Goal: Information Seeking & Learning: Find specific fact

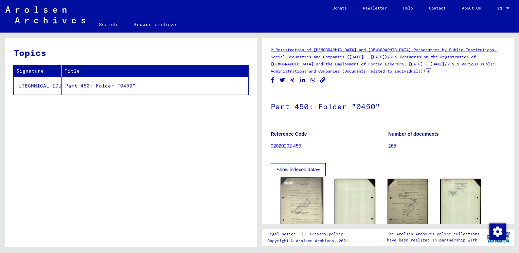
click at [302, 195] on img at bounding box center [302, 207] width 43 height 59
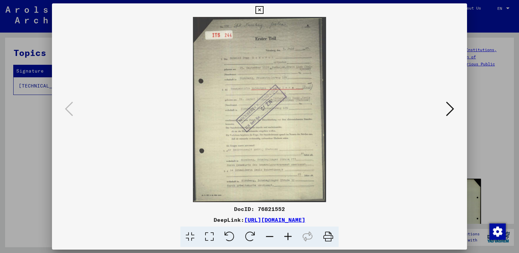
click at [288, 235] on icon at bounding box center [288, 237] width 18 height 21
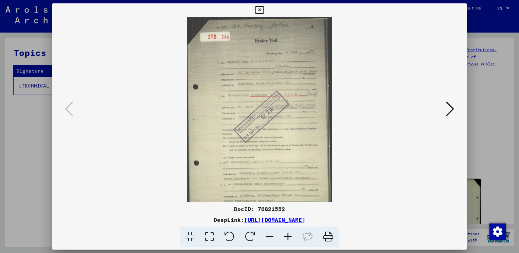
click at [288, 235] on icon at bounding box center [288, 237] width 18 height 21
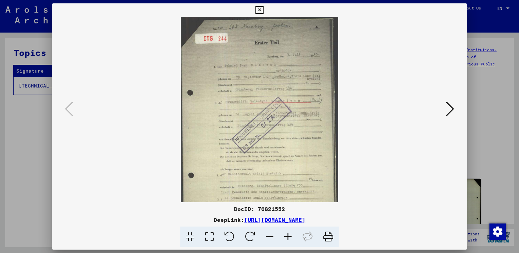
click at [288, 235] on icon at bounding box center [288, 237] width 18 height 21
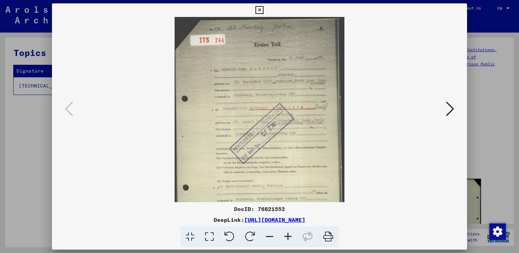
click at [486, 26] on div at bounding box center [259, 126] width 519 height 253
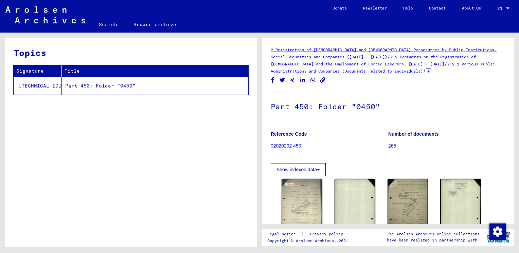
click at [110, 22] on link "Search" at bounding box center [108, 24] width 35 height 16
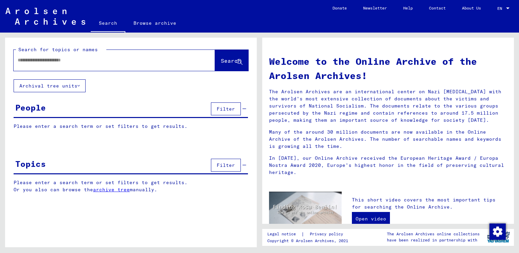
click at [19, 60] on input "text" at bounding box center [106, 60] width 177 height 7
type input "********"
click at [221, 59] on span "Search" at bounding box center [231, 60] width 20 height 7
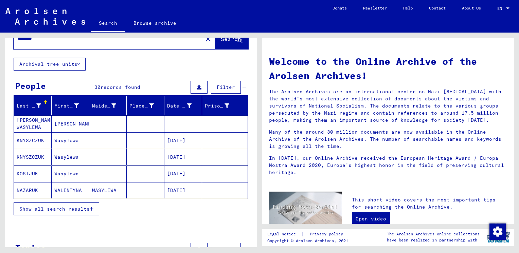
scroll to position [34, 0]
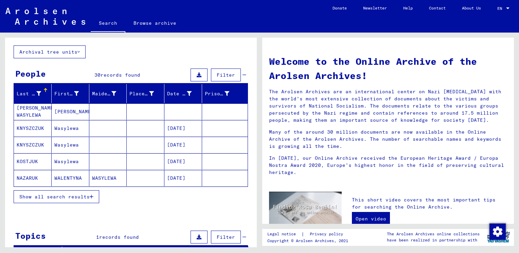
click at [93, 196] on icon "button" at bounding box center [92, 197] width 4 height 5
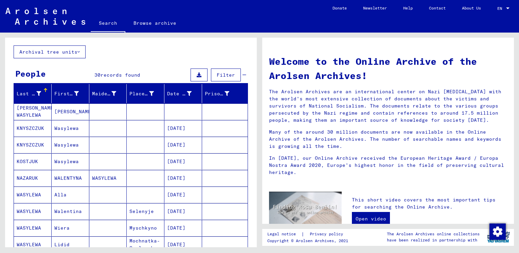
click at [33, 176] on mat-cell "NAZARUK" at bounding box center [33, 178] width 38 height 16
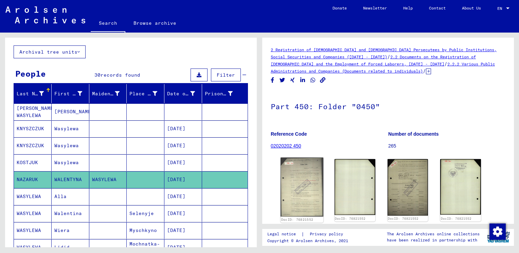
click at [298, 185] on img at bounding box center [302, 187] width 43 height 59
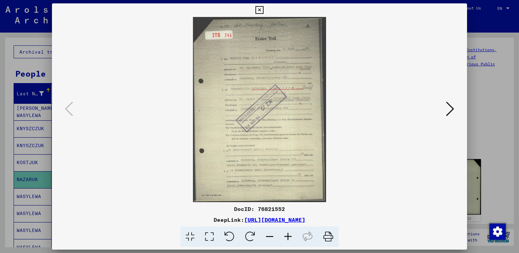
click at [288, 235] on icon at bounding box center [288, 237] width 18 height 21
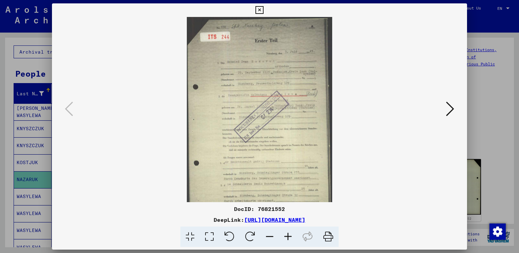
click at [288, 235] on icon at bounding box center [288, 237] width 18 height 21
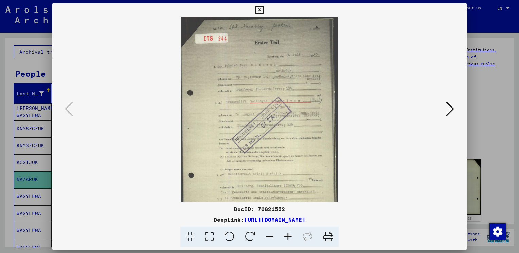
click at [288, 235] on icon at bounding box center [288, 237] width 18 height 21
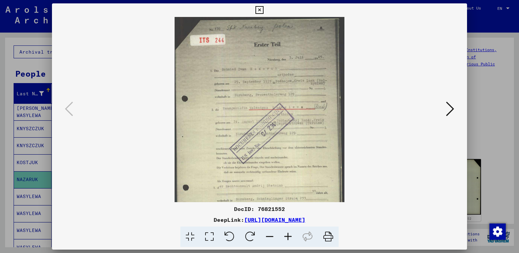
click at [288, 235] on icon at bounding box center [288, 237] width 18 height 21
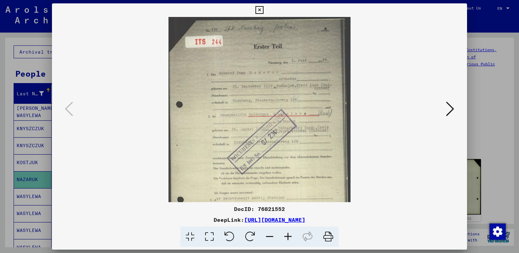
click at [288, 235] on icon at bounding box center [288, 237] width 18 height 21
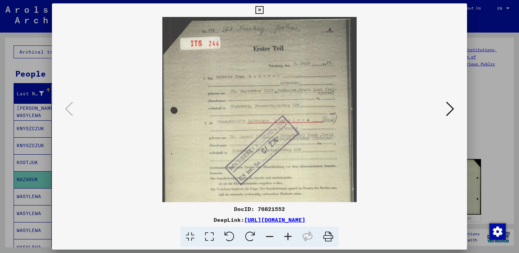
click at [288, 235] on icon at bounding box center [288, 237] width 18 height 21
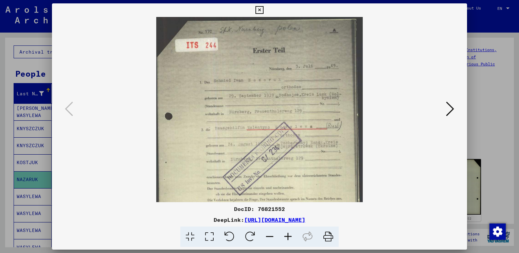
click at [288, 235] on icon at bounding box center [288, 237] width 18 height 21
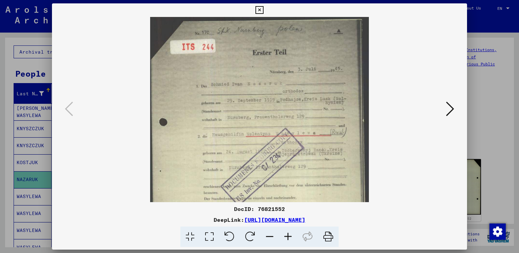
click at [288, 235] on icon at bounding box center [288, 237] width 18 height 21
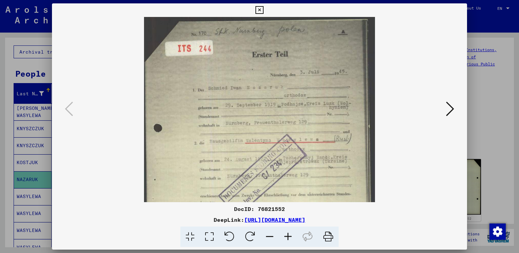
click at [259, 9] on icon at bounding box center [259, 10] width 8 height 8
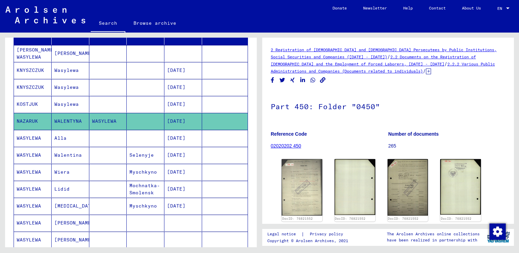
scroll to position [136, 0]
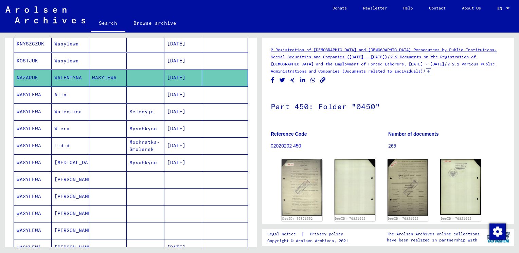
click at [37, 110] on mat-cell "WASYLEWA" at bounding box center [33, 112] width 38 height 17
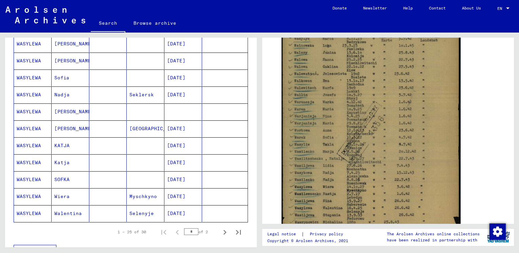
scroll to position [374, 0]
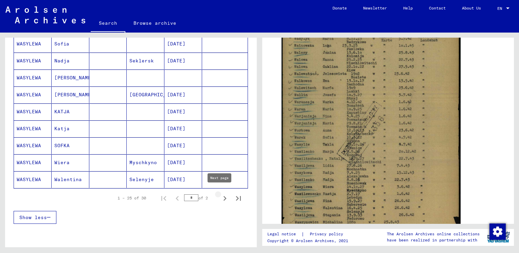
click at [224, 196] on icon "Next page" at bounding box center [225, 198] width 3 height 5
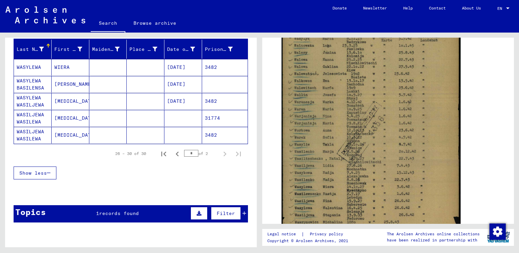
scroll to position [41, 0]
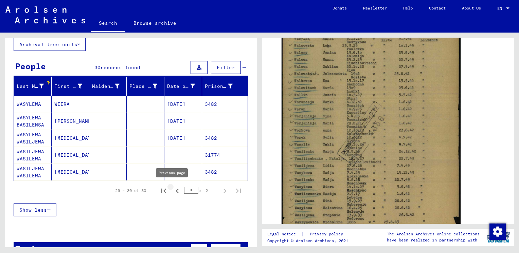
click at [173, 190] on icon "Previous page" at bounding box center [178, 191] width 10 height 10
type input "*"
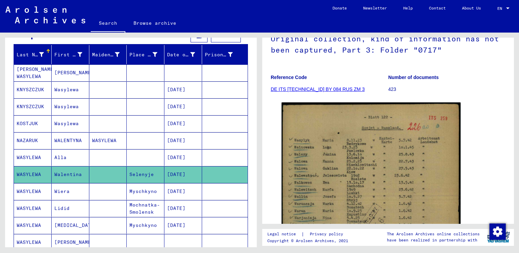
scroll to position [73, 0]
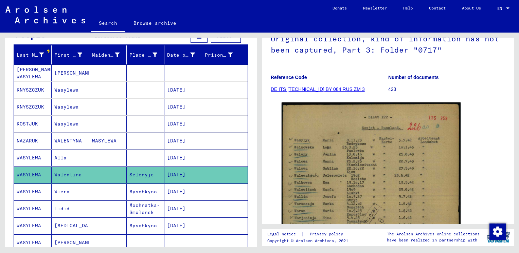
click at [34, 139] on mat-cell "NAZARUK" at bounding box center [33, 141] width 38 height 17
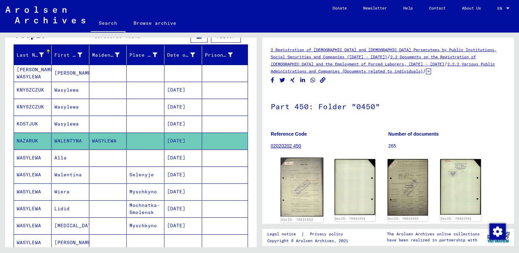
click at [304, 186] on img at bounding box center [302, 187] width 43 height 59
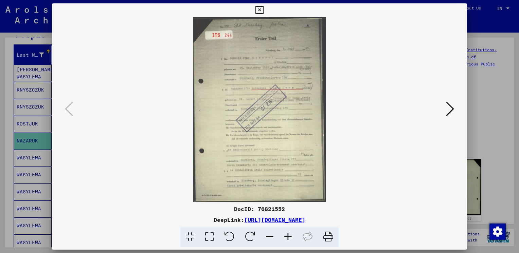
click at [289, 236] on icon at bounding box center [288, 237] width 18 height 21
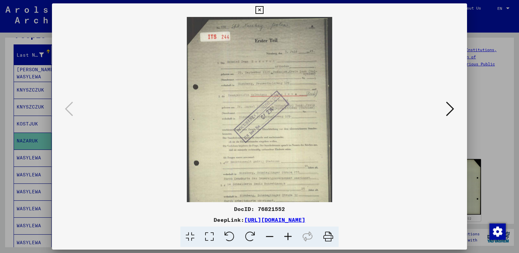
click at [289, 236] on icon at bounding box center [288, 237] width 18 height 21
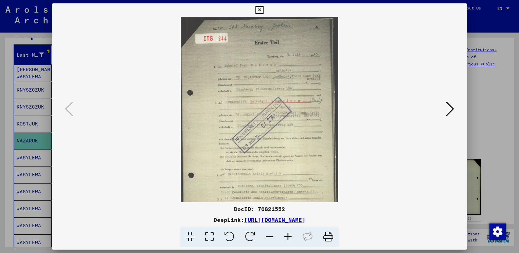
click at [289, 236] on icon at bounding box center [288, 237] width 18 height 21
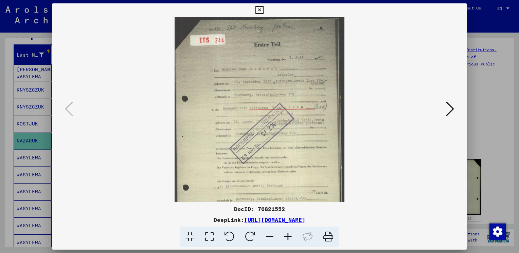
click at [289, 236] on icon at bounding box center [288, 237] width 18 height 21
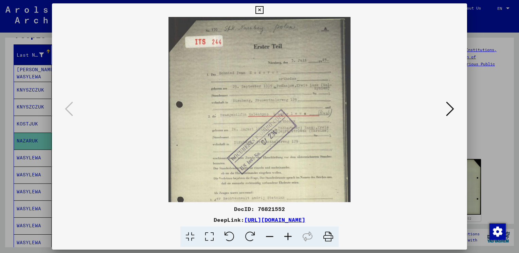
click at [287, 236] on icon at bounding box center [288, 237] width 18 height 21
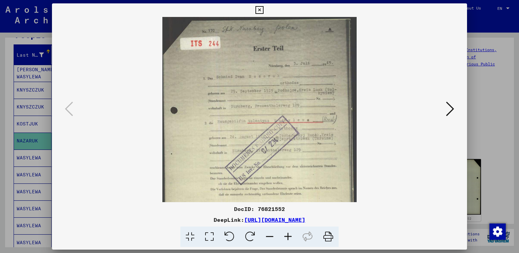
click at [287, 236] on icon at bounding box center [288, 237] width 18 height 21
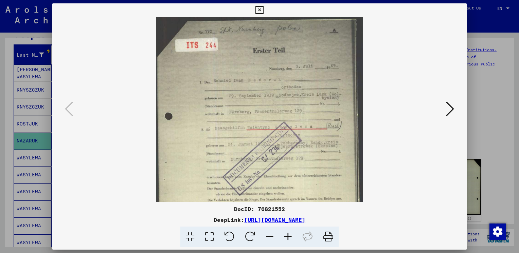
click at [287, 236] on icon at bounding box center [288, 237] width 18 height 21
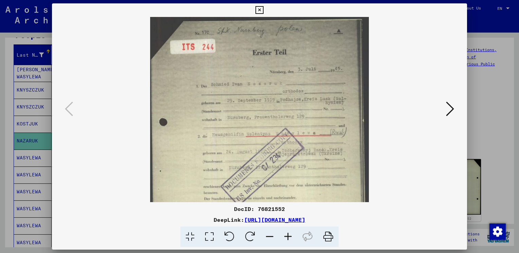
click at [287, 236] on icon at bounding box center [288, 237] width 18 height 21
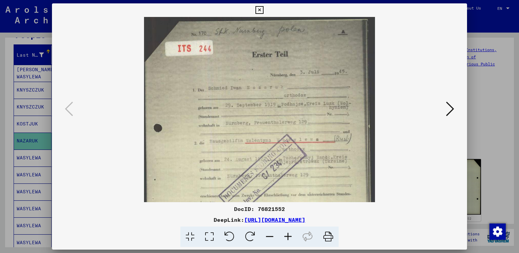
click at [287, 236] on icon at bounding box center [288, 237] width 18 height 21
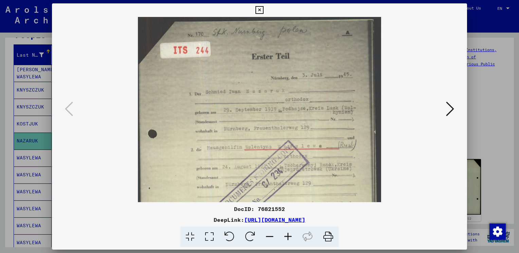
click at [287, 236] on icon at bounding box center [288, 237] width 18 height 21
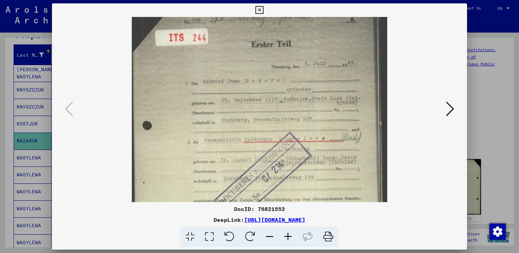
scroll to position [20, 0]
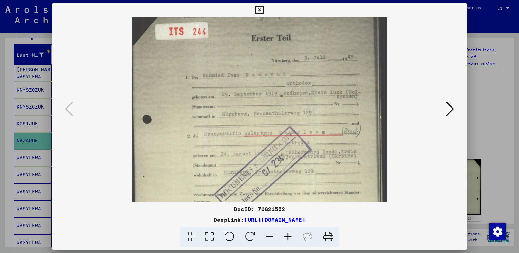
drag, startPoint x: 286, startPoint y: 172, endPoint x: 283, endPoint y: 148, distance: 23.9
click at [283, 149] on img at bounding box center [260, 174] width 256 height 355
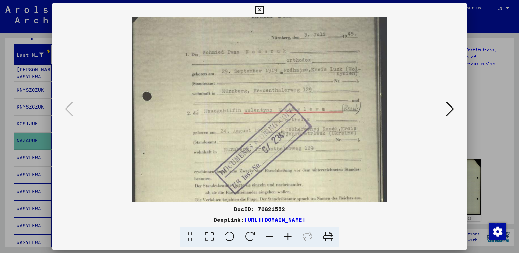
drag, startPoint x: 281, startPoint y: 157, endPoint x: 275, endPoint y: 130, distance: 27.0
click at [277, 132] on img at bounding box center [260, 151] width 256 height 355
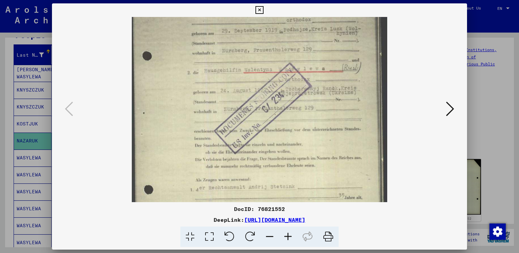
drag, startPoint x: 280, startPoint y: 166, endPoint x: 273, endPoint y: 123, distance: 43.7
click at [273, 124] on img at bounding box center [260, 110] width 256 height 355
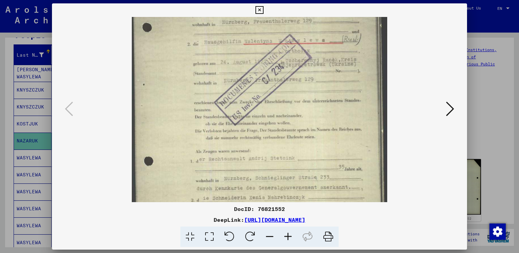
drag, startPoint x: 290, startPoint y: 143, endPoint x: 285, endPoint y: 119, distance: 24.9
click at [286, 122] on img at bounding box center [260, 81] width 256 height 355
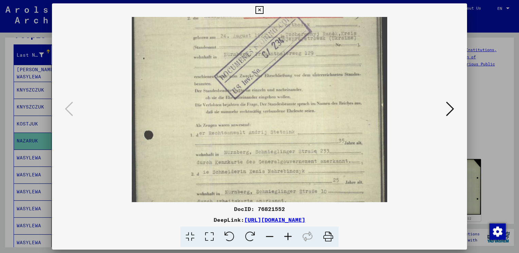
drag, startPoint x: 292, startPoint y: 139, endPoint x: 291, endPoint y: 135, distance: 4.2
click at [291, 135] on img at bounding box center [260, 55] width 256 height 355
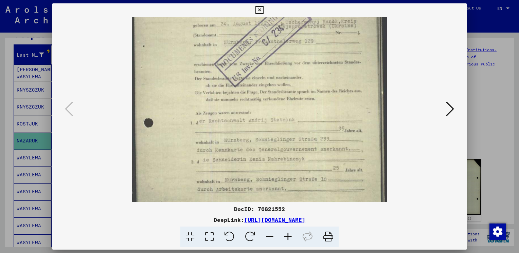
scroll to position [170, 0]
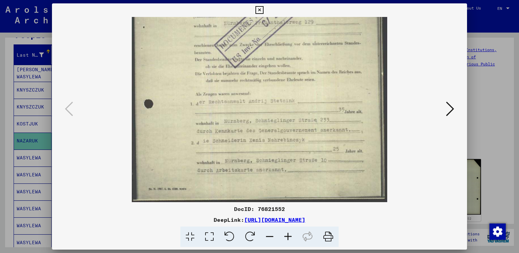
drag, startPoint x: 279, startPoint y: 160, endPoint x: 269, endPoint y: 124, distance: 36.6
click at [269, 125] on img at bounding box center [260, 24] width 256 height 355
drag, startPoint x: 273, startPoint y: 149, endPoint x: 271, endPoint y: 137, distance: 12.5
click at [271, 137] on img at bounding box center [260, 24] width 256 height 355
click at [452, 107] on icon at bounding box center [450, 109] width 8 height 16
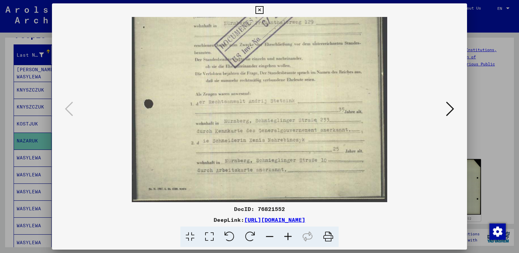
scroll to position [0, 0]
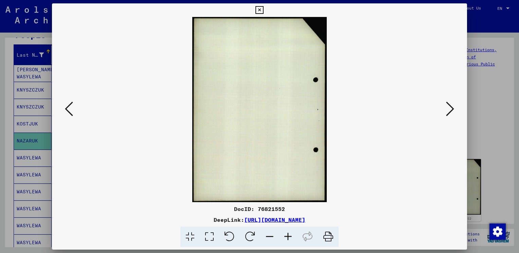
click at [452, 107] on icon at bounding box center [450, 109] width 8 height 16
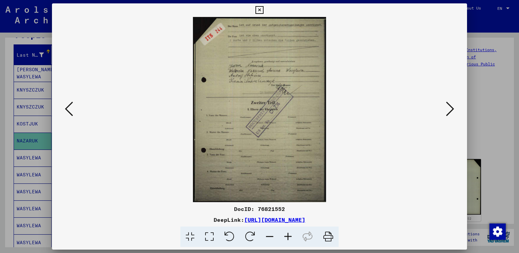
click at [288, 237] on icon at bounding box center [288, 237] width 18 height 21
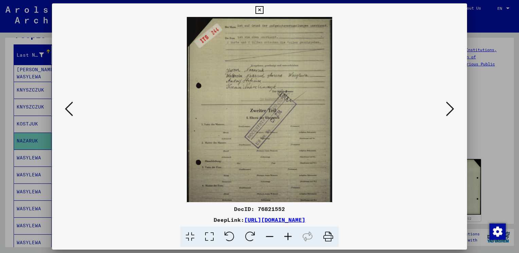
click at [288, 237] on icon at bounding box center [288, 237] width 18 height 21
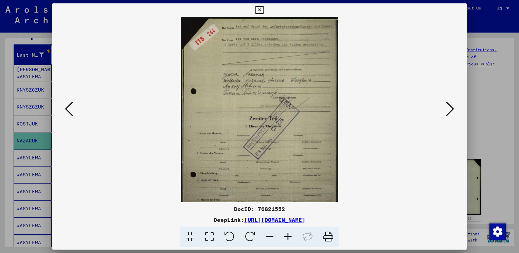
click at [288, 237] on icon at bounding box center [288, 237] width 18 height 21
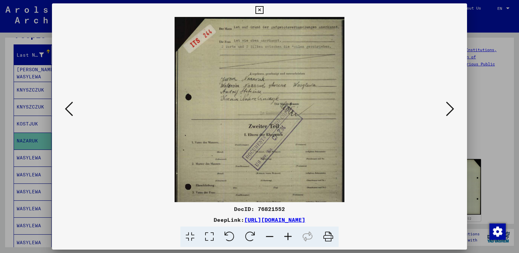
click at [288, 237] on icon at bounding box center [288, 237] width 18 height 21
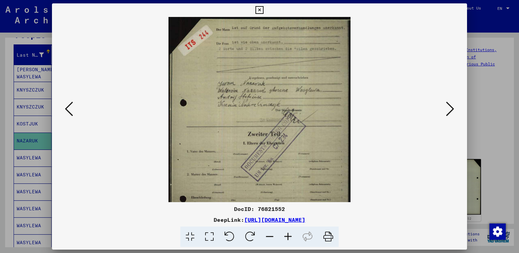
click at [288, 237] on icon at bounding box center [288, 237] width 18 height 21
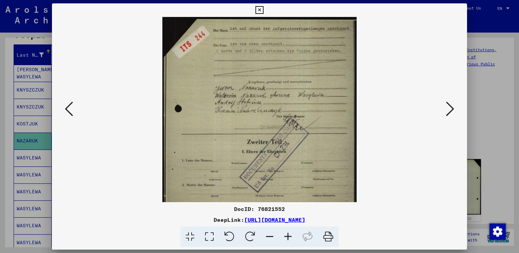
click at [288, 237] on icon at bounding box center [288, 237] width 18 height 21
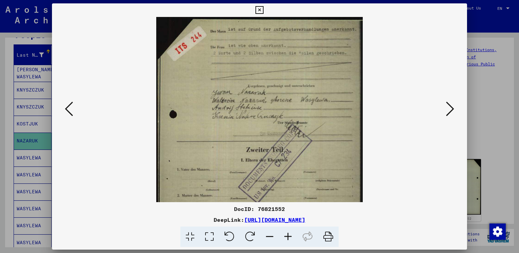
click at [288, 237] on icon at bounding box center [288, 237] width 18 height 21
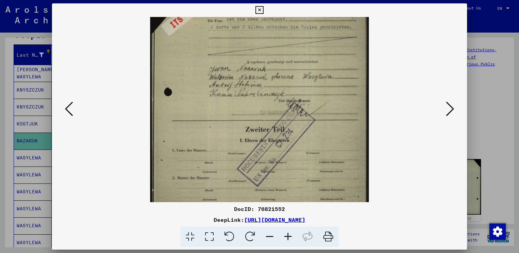
drag, startPoint x: 220, startPoint y: 156, endPoint x: 219, endPoint y: 124, distance: 31.6
click at [219, 124] on img at bounding box center [259, 141] width 218 height 304
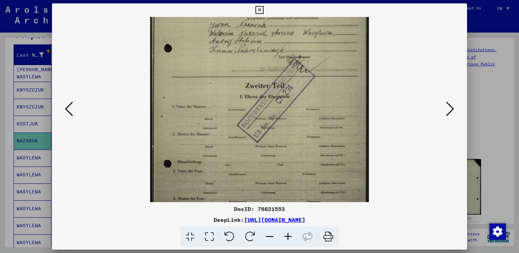
drag, startPoint x: 228, startPoint y: 162, endPoint x: 225, endPoint y: 120, distance: 41.6
click at [225, 121] on img at bounding box center [259, 97] width 218 height 304
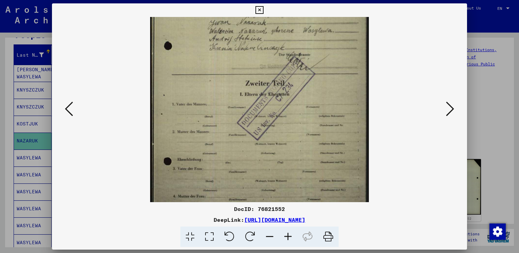
drag, startPoint x: 230, startPoint y: 140, endPoint x: 227, endPoint y: 116, distance: 23.6
click at [227, 118] on img at bounding box center [259, 95] width 218 height 304
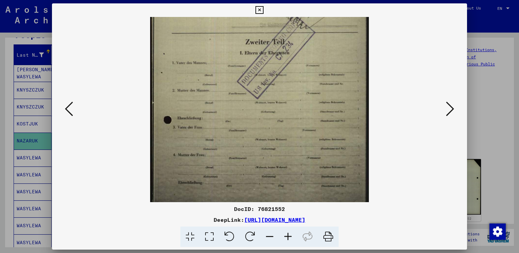
drag, startPoint x: 237, startPoint y: 164, endPoint x: 232, endPoint y: 130, distance: 34.3
click at [233, 131] on img at bounding box center [259, 53] width 218 height 304
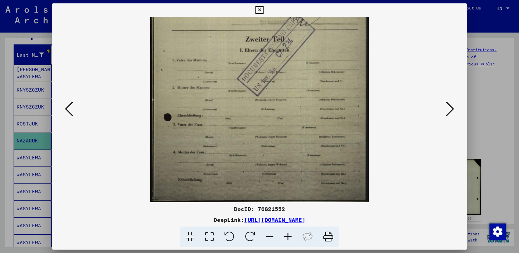
drag, startPoint x: 242, startPoint y: 167, endPoint x: 240, endPoint y: 144, distance: 22.8
click at [240, 144] on img at bounding box center [259, 50] width 218 height 304
click at [453, 110] on icon at bounding box center [450, 109] width 8 height 16
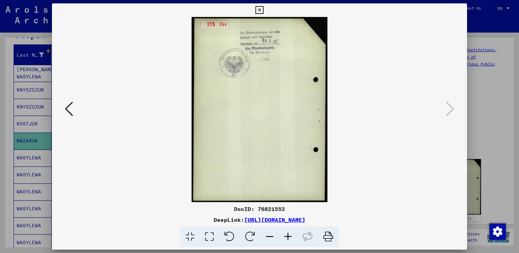
click at [260, 7] on icon at bounding box center [259, 10] width 8 height 8
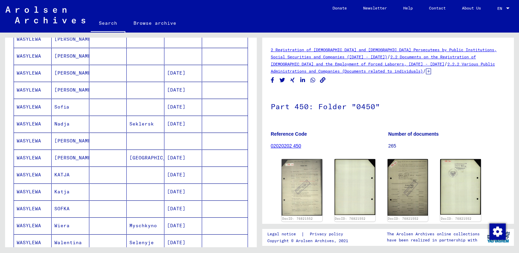
scroll to position [344, 0]
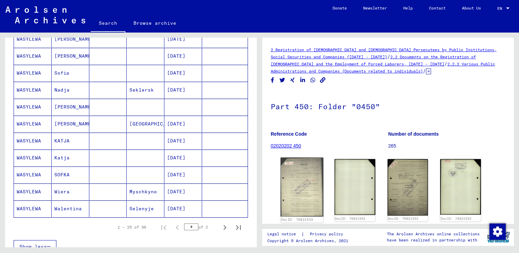
click at [307, 182] on img at bounding box center [302, 187] width 43 height 59
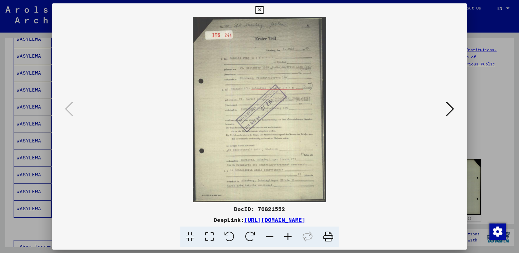
click at [288, 235] on icon at bounding box center [288, 237] width 18 height 21
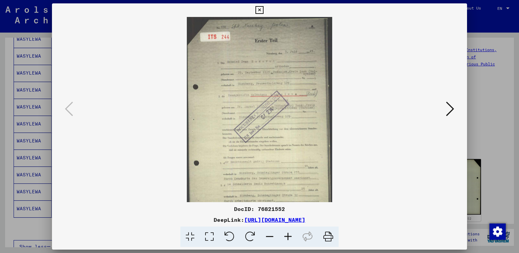
click at [288, 235] on icon at bounding box center [288, 237] width 18 height 21
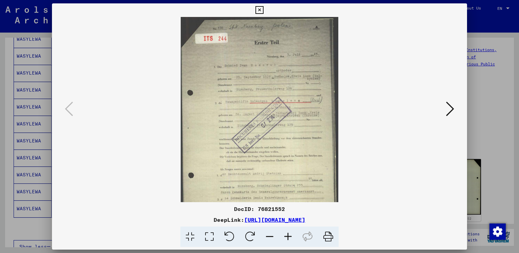
click at [288, 235] on icon at bounding box center [288, 237] width 18 height 21
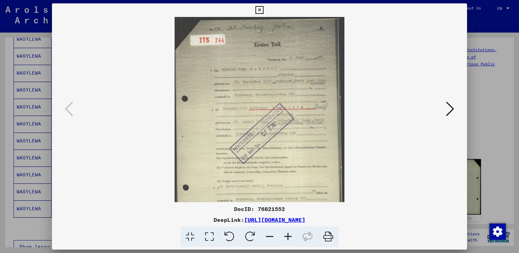
click at [288, 235] on icon at bounding box center [288, 237] width 18 height 21
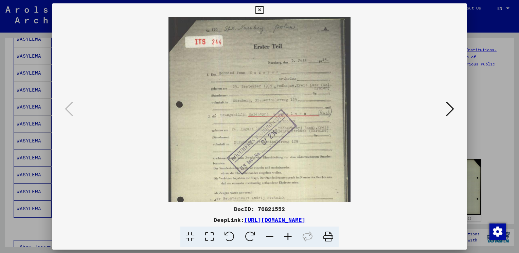
click at [288, 235] on icon at bounding box center [288, 237] width 18 height 21
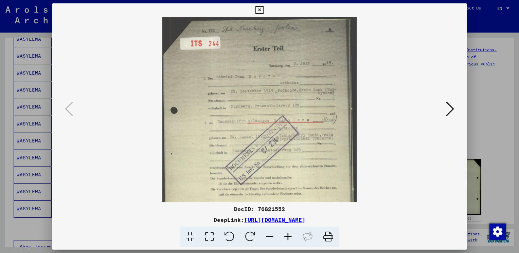
click at [288, 235] on icon at bounding box center [288, 237] width 18 height 21
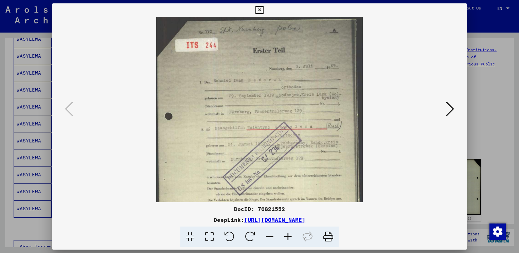
click at [288, 235] on icon at bounding box center [288, 237] width 18 height 21
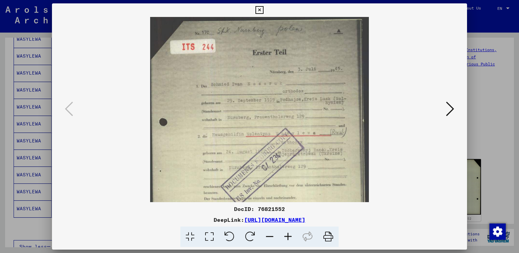
click at [288, 235] on icon at bounding box center [288, 237] width 18 height 21
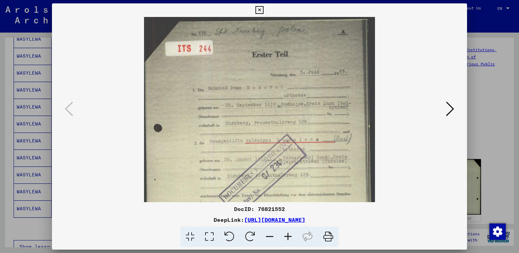
click at [288, 235] on icon at bounding box center [288, 237] width 18 height 21
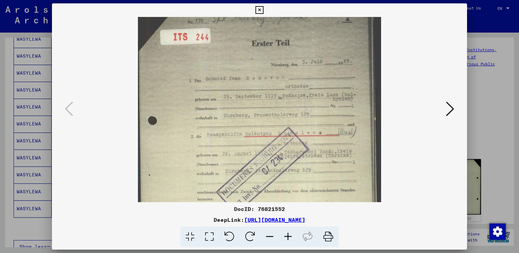
scroll to position [27, 0]
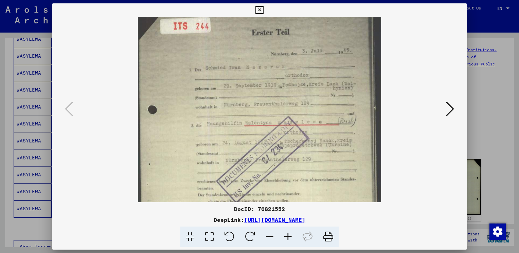
drag, startPoint x: 250, startPoint y: 147, endPoint x: 247, endPoint y: 115, distance: 31.4
click at [247, 118] on img at bounding box center [260, 162] width 244 height 338
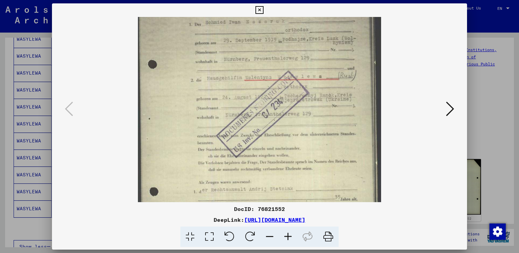
drag, startPoint x: 284, startPoint y: 165, endPoint x: 273, endPoint y: 116, distance: 50.9
click at [273, 119] on img at bounding box center [260, 116] width 244 height 338
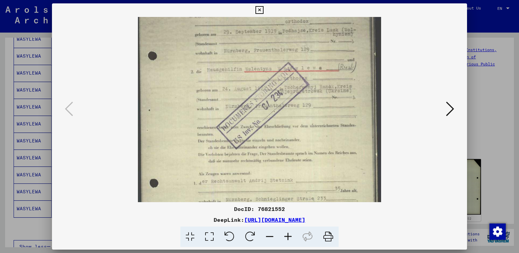
drag, startPoint x: 274, startPoint y: 137, endPoint x: 271, endPoint y: 113, distance: 23.4
click at [271, 115] on img at bounding box center [260, 108] width 244 height 338
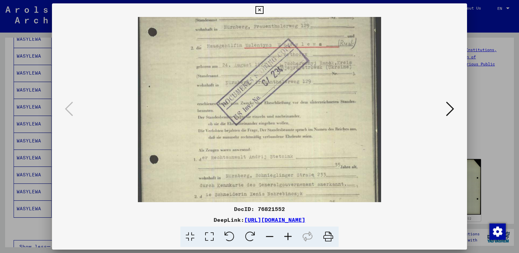
scroll to position [113, 0]
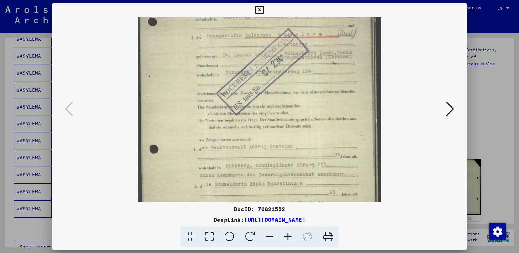
drag, startPoint x: 275, startPoint y: 141, endPoint x: 274, endPoint y: 122, distance: 18.7
click at [274, 122] on img at bounding box center [260, 74] width 244 height 338
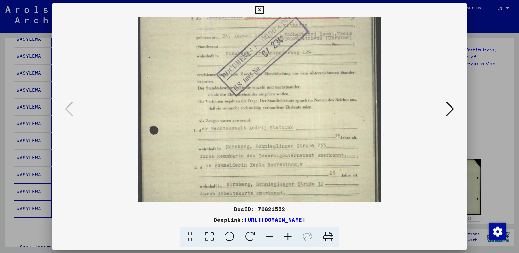
drag, startPoint x: 280, startPoint y: 148, endPoint x: 278, endPoint y: 128, distance: 19.8
click at [278, 128] on img at bounding box center [260, 55] width 244 height 338
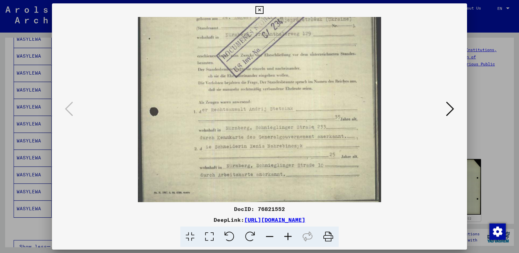
drag, startPoint x: 276, startPoint y: 137, endPoint x: 276, endPoint y: 119, distance: 17.3
click at [276, 120] on img at bounding box center [260, 36] width 244 height 338
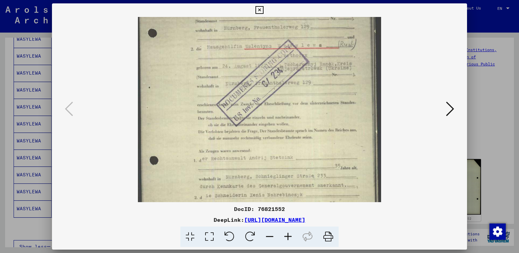
drag, startPoint x: 279, startPoint y: 126, endPoint x: 278, endPoint y: 177, distance: 51.0
click at [278, 177] on img at bounding box center [260, 85] width 244 height 338
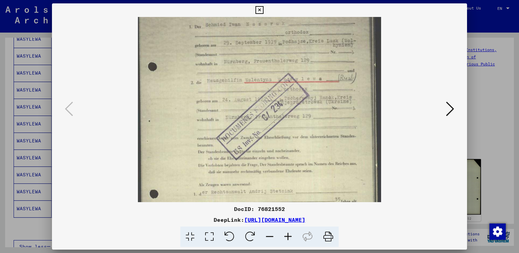
scroll to position [66, 0]
drag, startPoint x: 280, startPoint y: 147, endPoint x: 276, endPoint y: 165, distance: 17.7
click at [276, 165] on img at bounding box center [260, 120] width 244 height 338
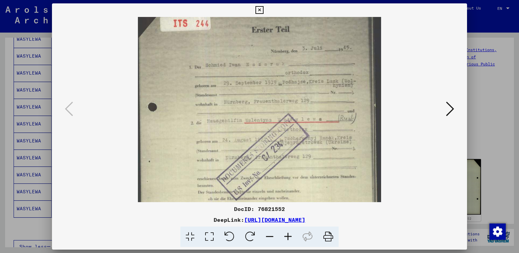
scroll to position [26, 0]
drag, startPoint x: 283, startPoint y: 128, endPoint x: 276, endPoint y: 161, distance: 34.3
click at [276, 161] on img at bounding box center [260, 160] width 244 height 338
click at [452, 107] on icon at bounding box center [450, 109] width 8 height 16
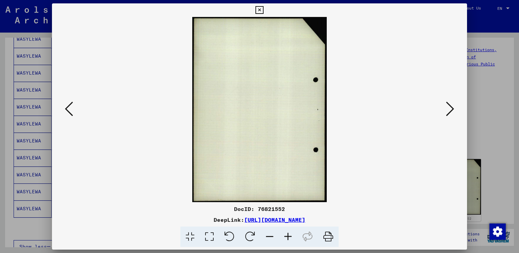
scroll to position [0, 0]
click at [452, 107] on icon at bounding box center [450, 109] width 8 height 16
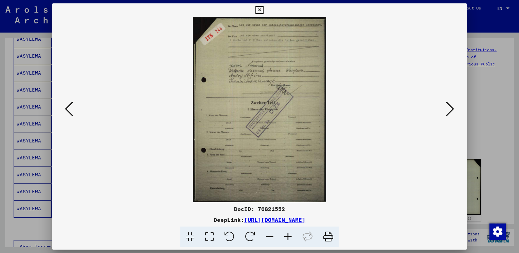
click at [452, 107] on icon at bounding box center [450, 109] width 8 height 16
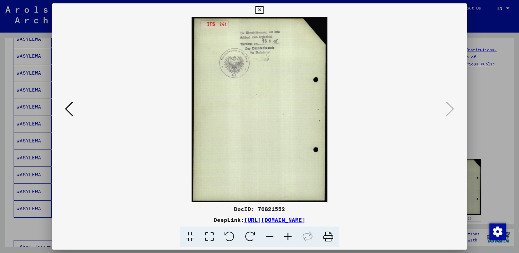
click at [69, 111] on icon at bounding box center [69, 109] width 8 height 16
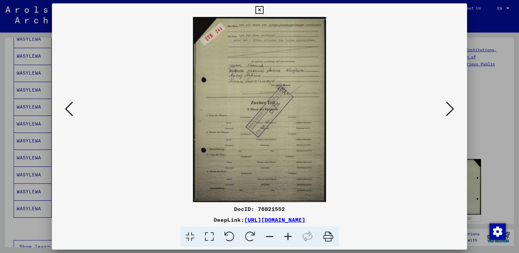
click at [69, 111] on icon at bounding box center [69, 109] width 8 height 16
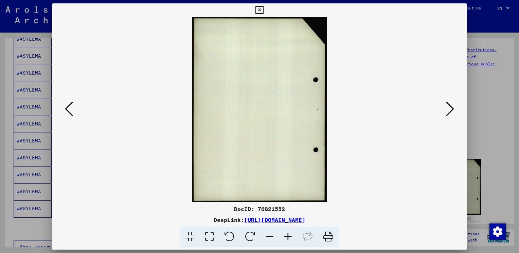
click at [69, 111] on icon at bounding box center [69, 109] width 8 height 16
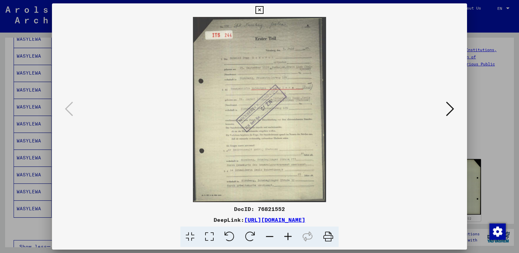
click at [288, 235] on icon at bounding box center [288, 237] width 18 height 21
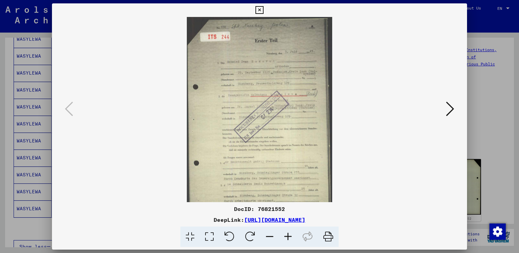
click at [288, 235] on icon at bounding box center [288, 237] width 18 height 21
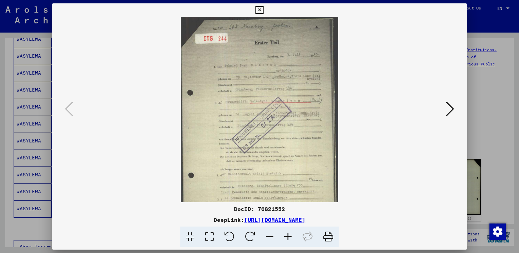
click at [288, 235] on icon at bounding box center [288, 237] width 18 height 21
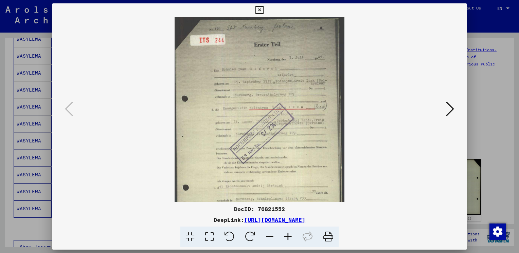
click at [288, 235] on icon at bounding box center [288, 237] width 18 height 21
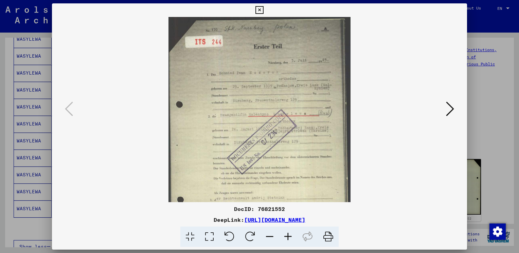
click at [288, 235] on icon at bounding box center [288, 237] width 18 height 21
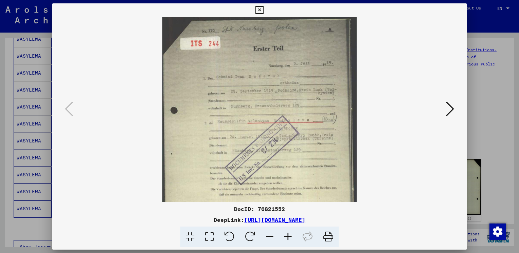
click at [288, 235] on icon at bounding box center [288, 237] width 18 height 21
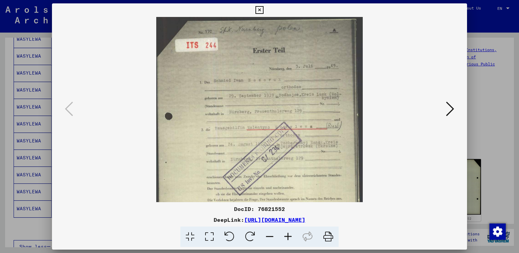
click at [288, 235] on icon at bounding box center [288, 237] width 18 height 21
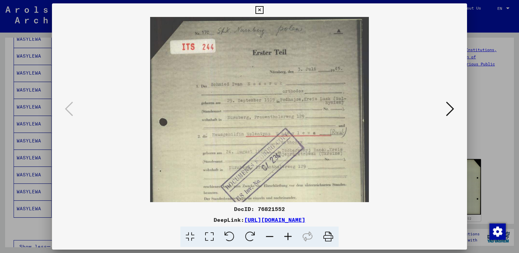
click at [288, 235] on icon at bounding box center [288, 237] width 18 height 21
